Goal: Transaction & Acquisition: Register for event/course

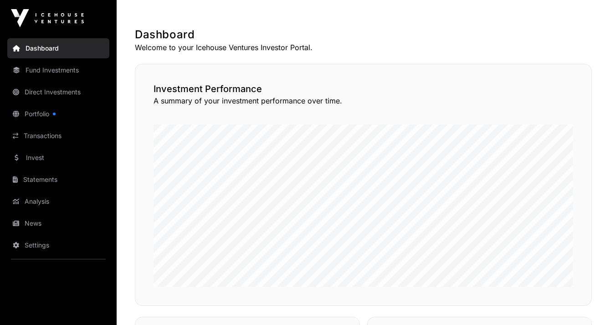
scroll to position [159, 0]
click at [36, 155] on link "Invest" at bounding box center [58, 158] width 102 height 20
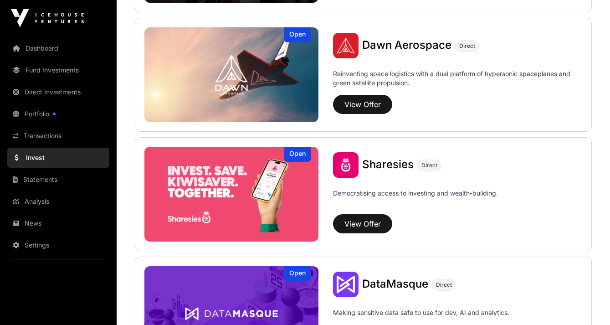
scroll to position [1055, 0]
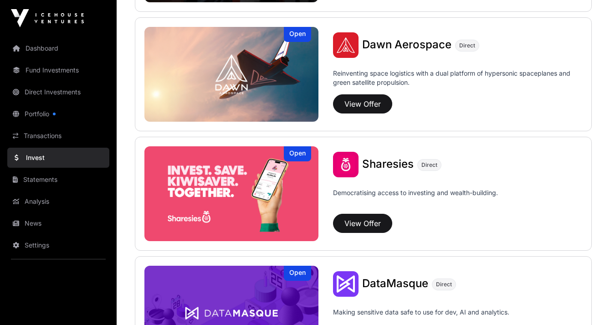
click at [377, 162] on span "Sharesies" at bounding box center [387, 163] width 51 height 13
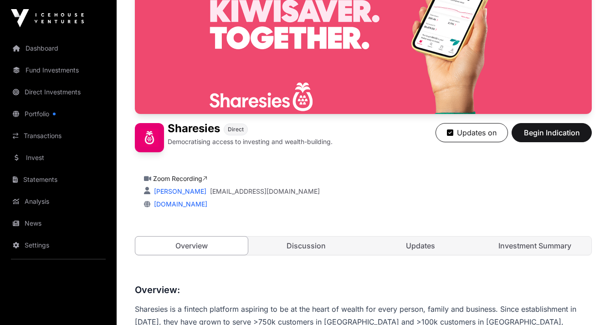
scroll to position [111, 0]
click at [191, 178] on link "Zoom Recording" at bounding box center [180, 179] width 54 height 8
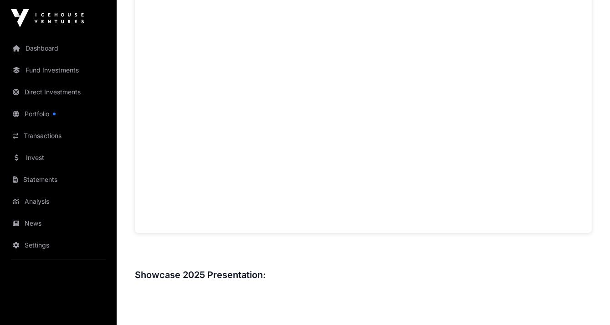
scroll to position [724, 0]
drag, startPoint x: 233, startPoint y: 201, endPoint x: 190, endPoint y: 263, distance: 75.3
click at [190, 263] on div "Overview: Sharesies is a fintech platform aspiring to be at the heart of wealth…" at bounding box center [363, 139] width 457 height 938
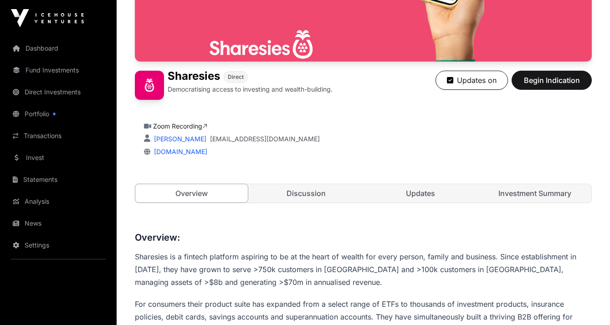
scroll to position [0, 0]
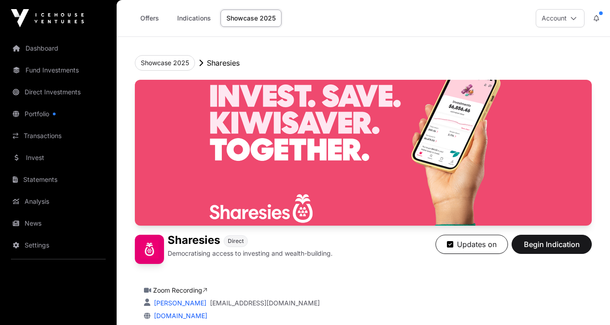
click at [318, 137] on img at bounding box center [363, 153] width 457 height 146
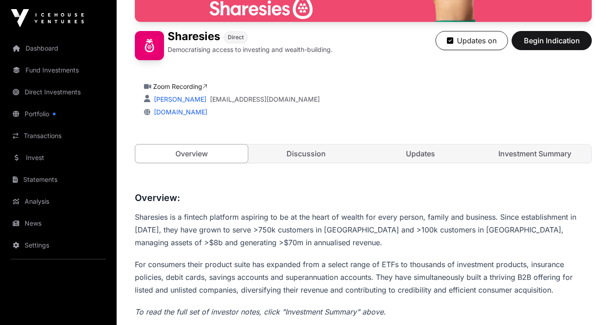
scroll to position [206, 0]
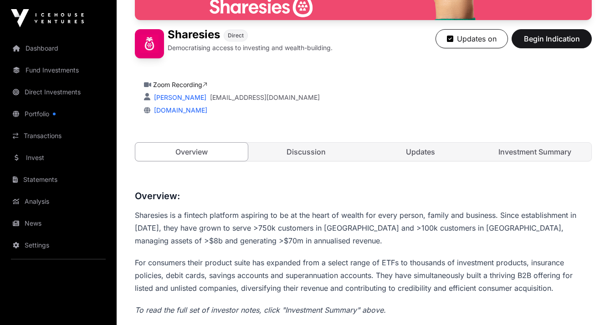
click at [315, 148] on link "Discussion" at bounding box center [306, 152] width 113 height 18
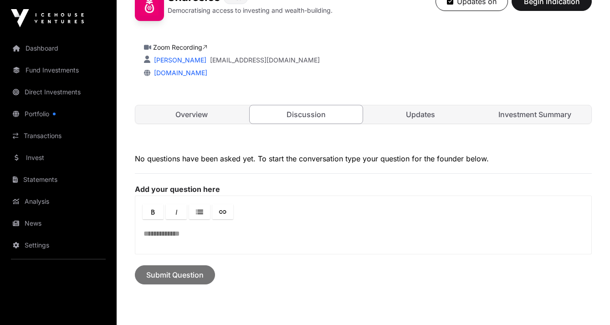
scroll to position [241, 0]
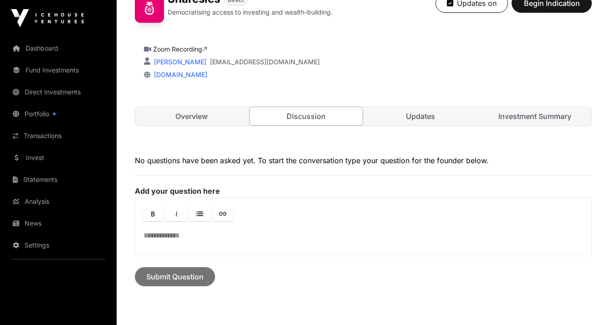
click at [413, 118] on link "Updates" at bounding box center [421, 116] width 113 height 18
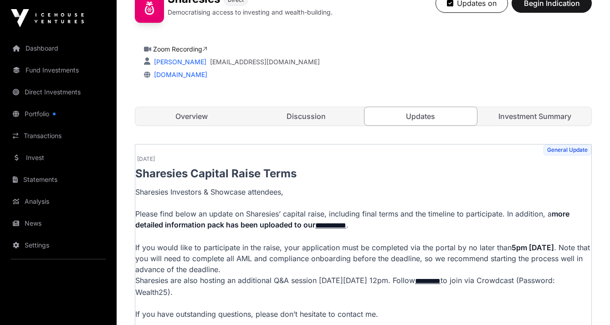
click at [516, 119] on link "Investment Summary" at bounding box center [535, 116] width 113 height 18
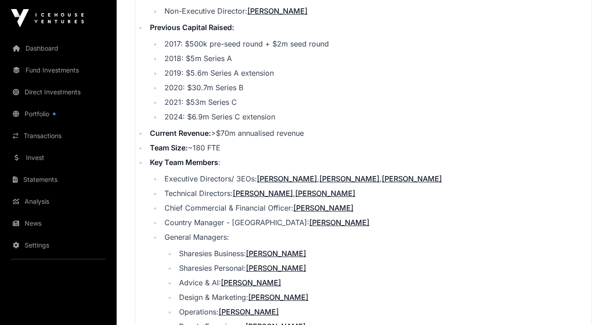
scroll to position [1132, 0]
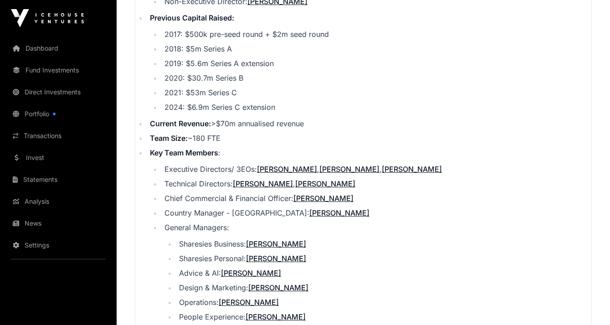
click at [340, 179] on ul "Executive Directors/ 3EOs: [PERSON_NAME] , [PERSON_NAME] , [PERSON_NAME] Techni…" at bounding box center [371, 258] width 442 height 188
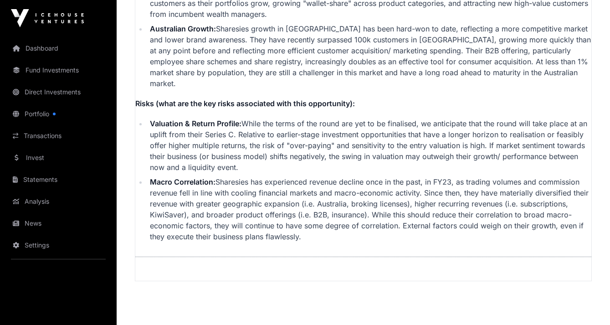
scroll to position [2399, 0]
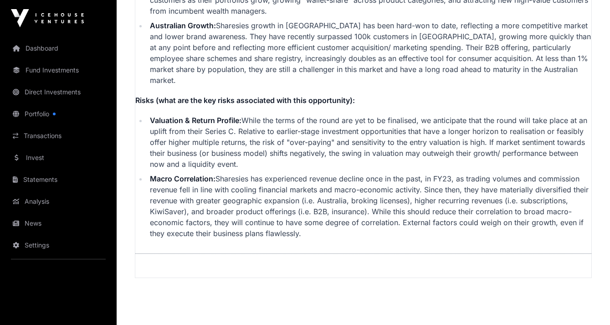
click at [61, 72] on link "Fund Investments" at bounding box center [58, 70] width 102 height 20
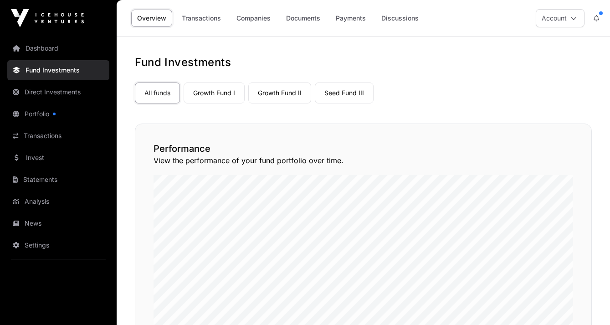
click at [251, 20] on link "Companies" at bounding box center [254, 18] width 46 height 17
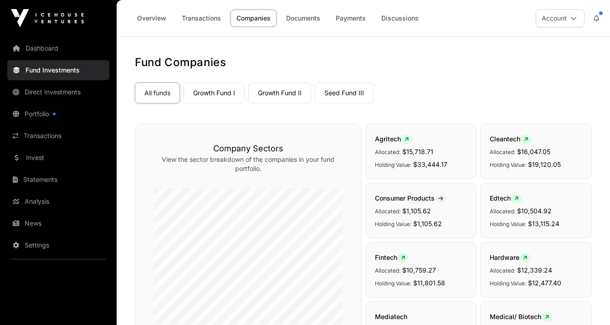
click at [252, 19] on link "Companies" at bounding box center [254, 18] width 46 height 17
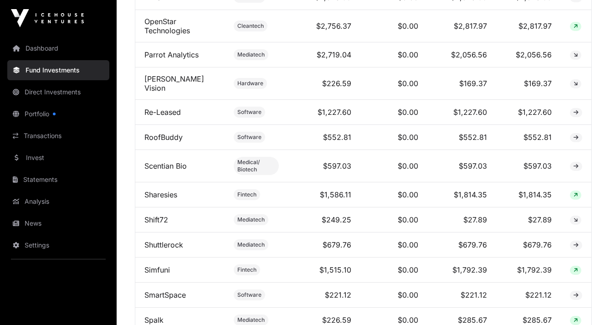
scroll to position [1681, 0]
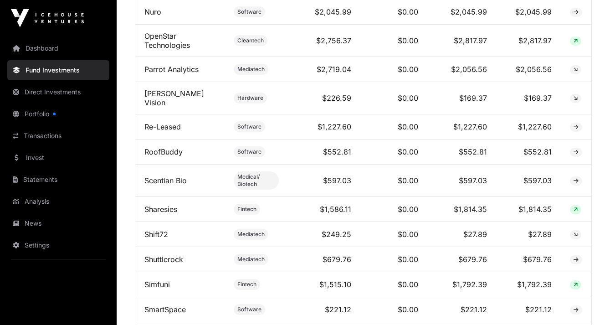
click at [160, 214] on link "Sharesies" at bounding box center [160, 209] width 33 height 9
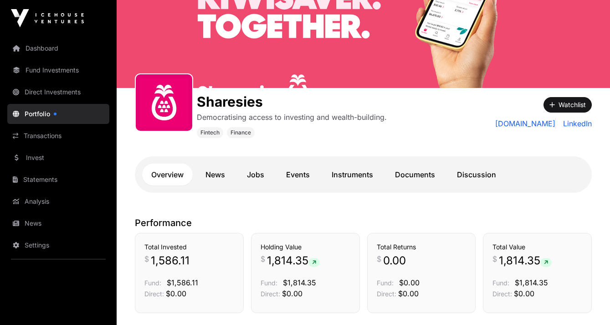
scroll to position [74, 0]
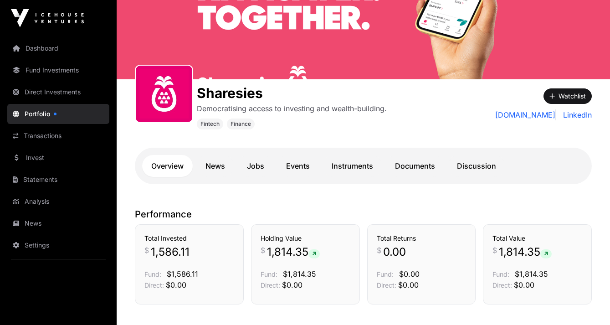
click at [357, 167] on link "Instruments" at bounding box center [353, 166] width 60 height 22
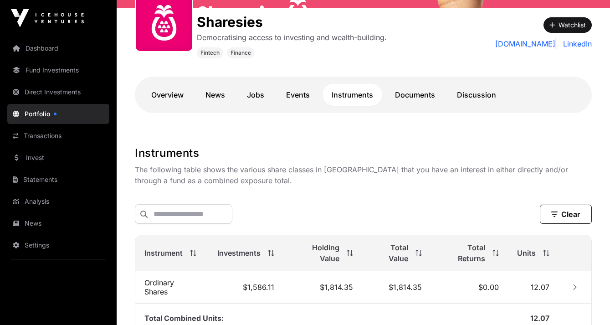
scroll to position [231, 0]
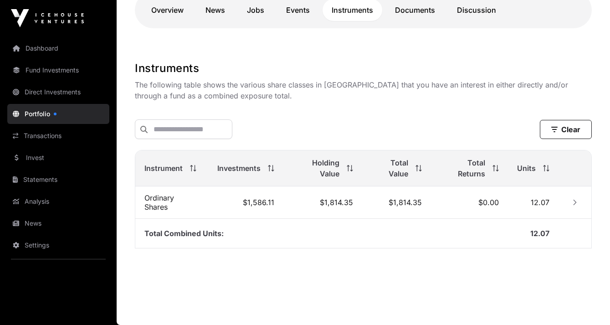
click at [55, 137] on link "Transactions" at bounding box center [58, 136] width 102 height 20
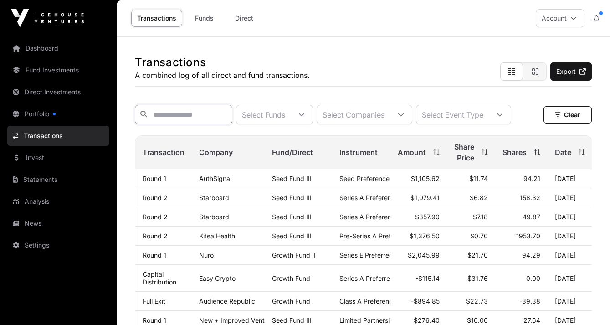
click at [231, 117] on input "text" at bounding box center [184, 115] width 98 height 20
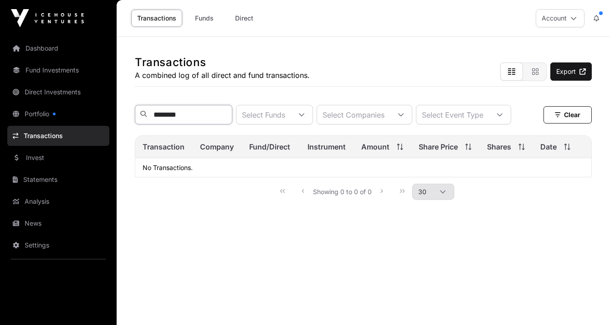
click at [169, 118] on input "********" at bounding box center [184, 115] width 98 height 20
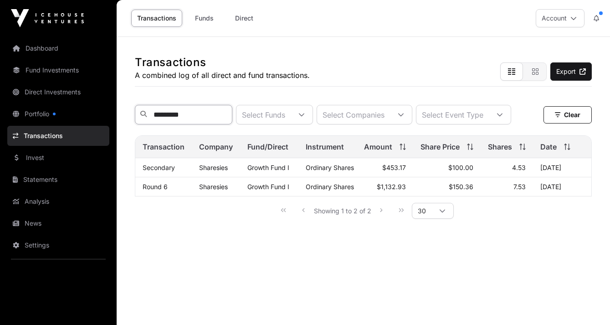
type input "*********"
click at [381, 221] on div "Showing 1 to 2 of 2 30" at bounding box center [363, 210] width 180 height 21
click at [41, 115] on link "Portfolio" at bounding box center [58, 114] width 102 height 20
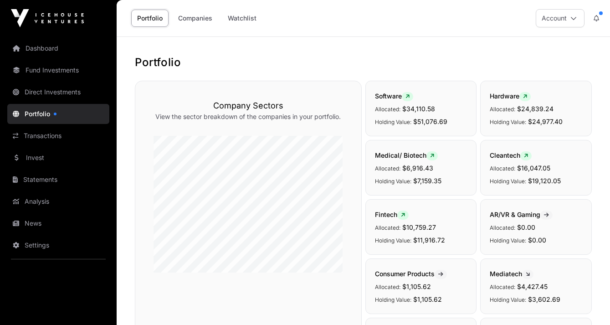
click at [43, 163] on link "Invest" at bounding box center [58, 158] width 102 height 20
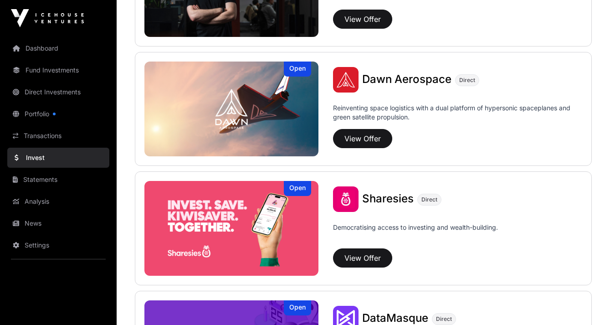
scroll to position [1021, 0]
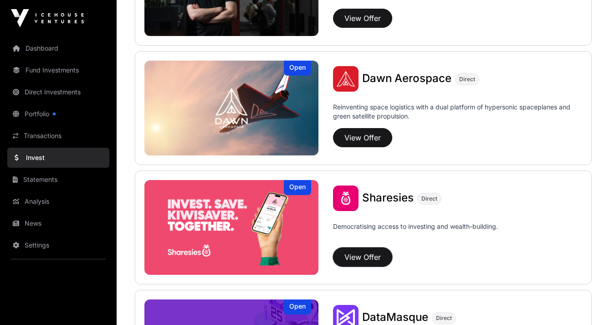
click at [365, 255] on button "View Offer" at bounding box center [362, 256] width 59 height 19
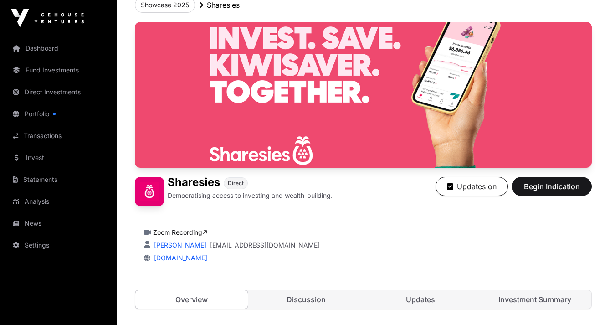
scroll to position [58, 0]
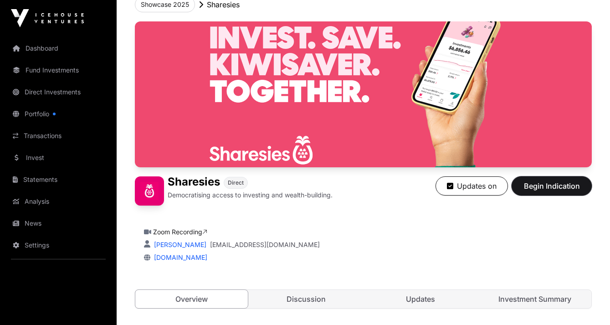
click at [531, 185] on span "Begin Indication" at bounding box center [551, 185] width 57 height 11
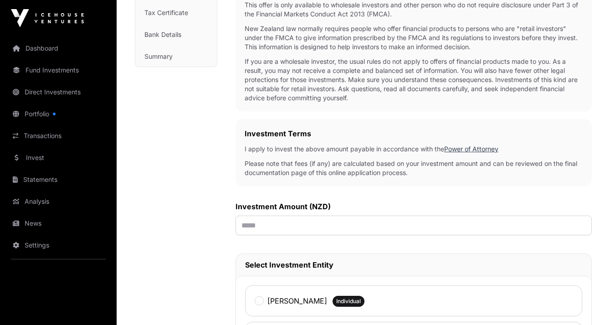
scroll to position [185, 0]
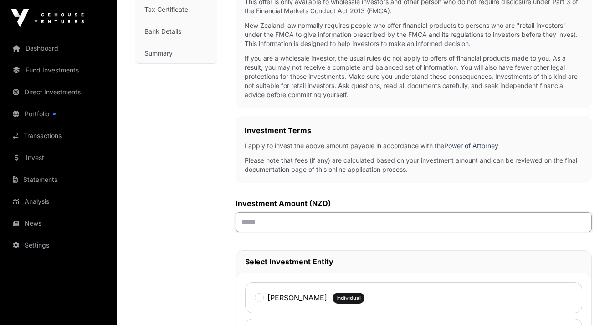
click at [331, 220] on input "text" at bounding box center [414, 222] width 356 height 20
type input "*******"
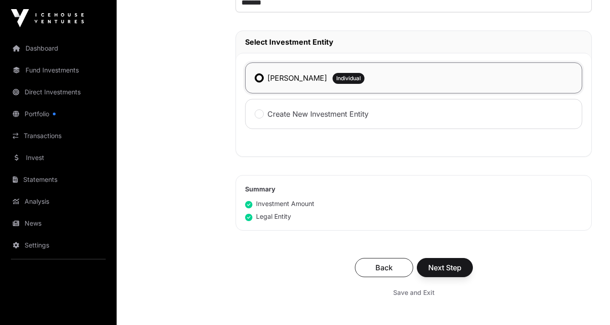
scroll to position [406, 0]
click at [439, 272] on span "Next Step" at bounding box center [444, 267] width 33 height 11
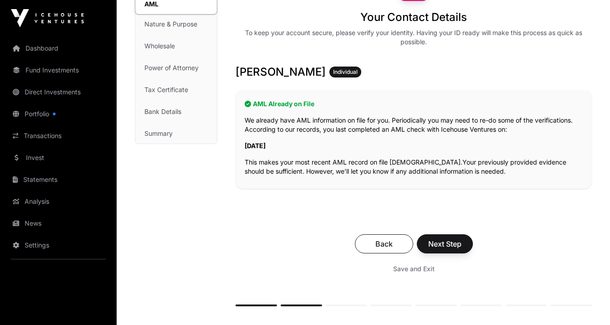
scroll to position [106, 0]
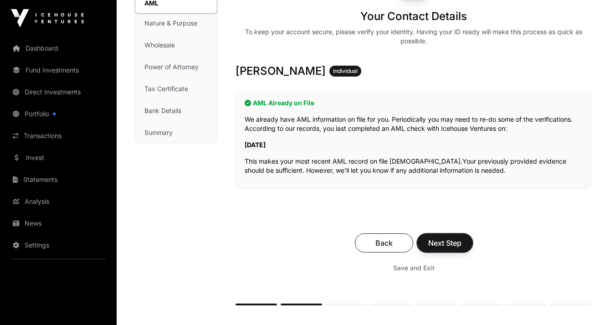
click at [448, 241] on span "Next Step" at bounding box center [444, 242] width 33 height 11
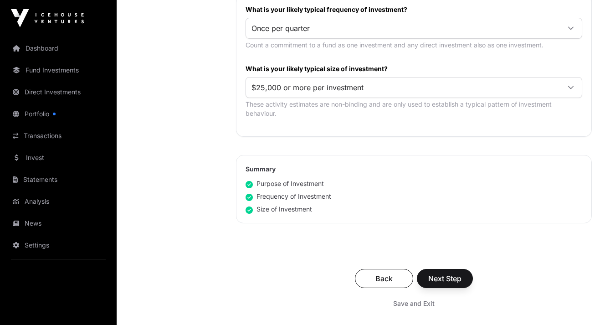
scroll to position [500, 0]
click at [448, 273] on span "Next Step" at bounding box center [444, 277] width 33 height 11
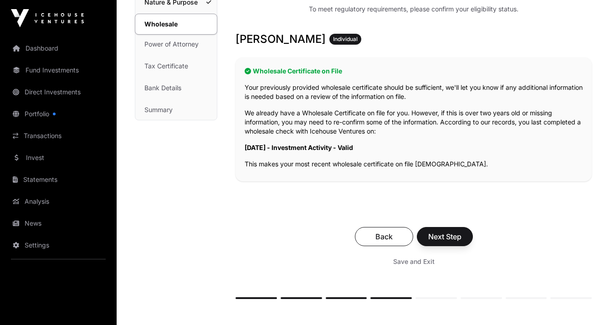
scroll to position [130, 0]
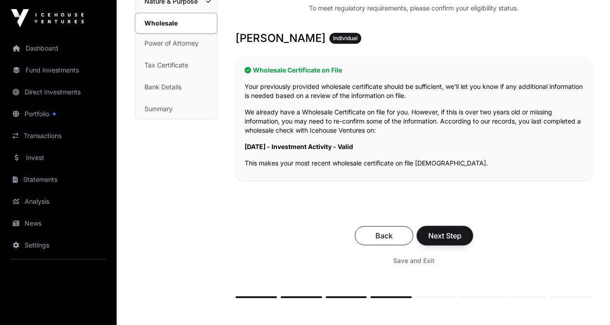
click at [453, 237] on span "Next Step" at bounding box center [444, 235] width 33 height 11
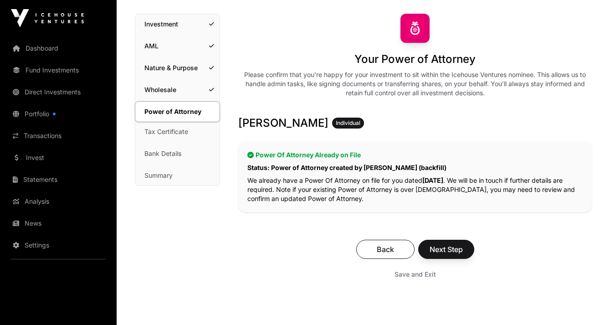
scroll to position [64, 0]
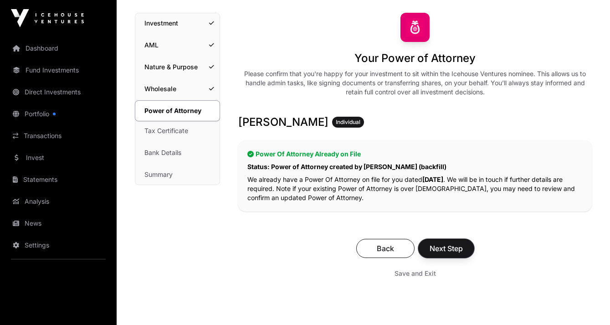
click at [450, 247] on span "Next Step" at bounding box center [446, 248] width 33 height 11
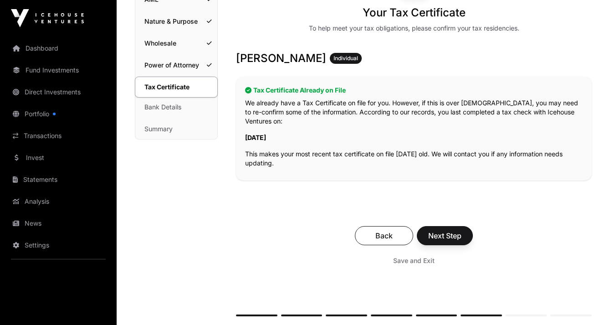
scroll to position [111, 0]
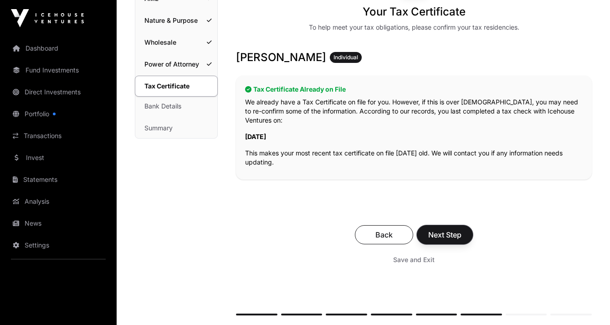
click at [441, 232] on span "Next Step" at bounding box center [444, 234] width 33 height 11
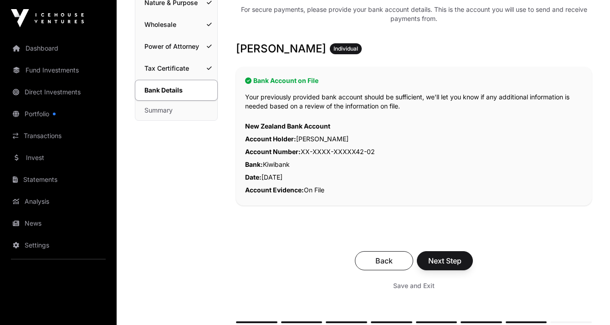
scroll to position [129, 0]
click at [452, 261] on span "Next Step" at bounding box center [444, 260] width 33 height 11
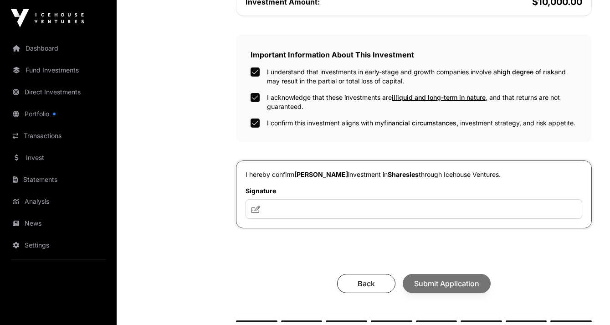
scroll to position [266, 0]
click at [275, 218] on input "text" at bounding box center [414, 209] width 337 height 20
type input "******"
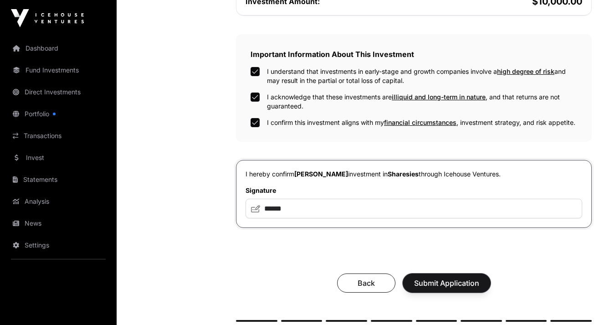
click at [439, 288] on span "Submit Application" at bounding box center [446, 283] width 65 height 11
